Goal: Navigation & Orientation: Find specific page/section

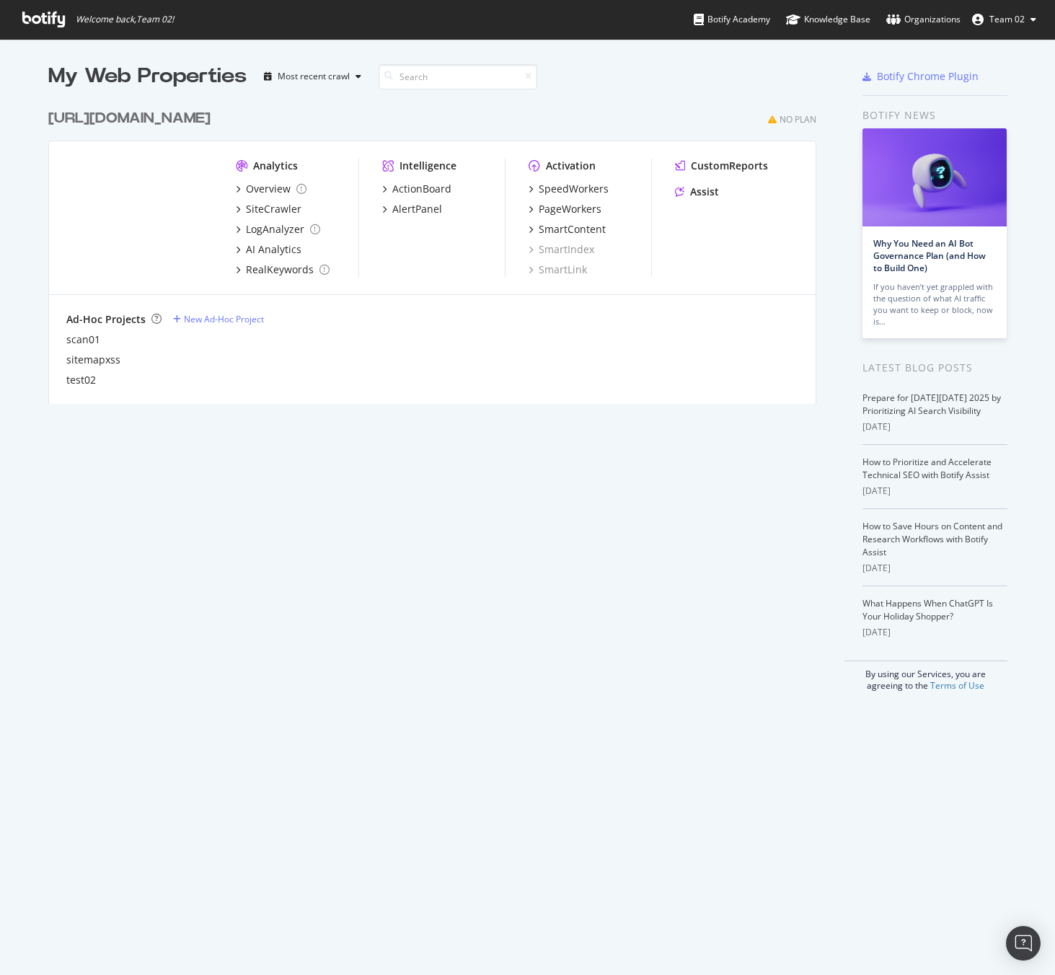
scroll to position [964, 1034]
click at [1018, 13] on span "Team 02" at bounding box center [1007, 19] width 35 height 12
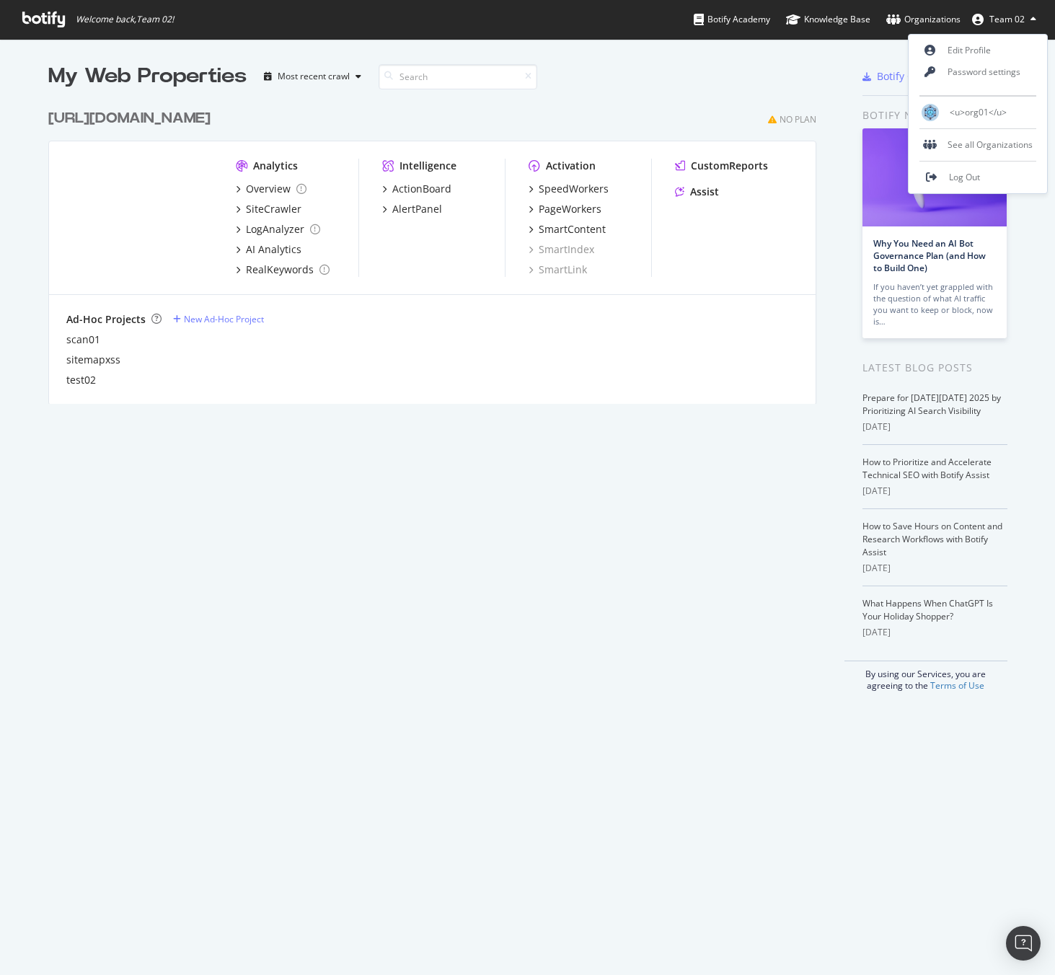
click at [708, 423] on div "My Web Properties Most recent crawl [URL][DOMAIN_NAME] No Plan Analytics Overvi…" at bounding box center [446, 377] width 797 height 630
